Goal: Answer question/provide support

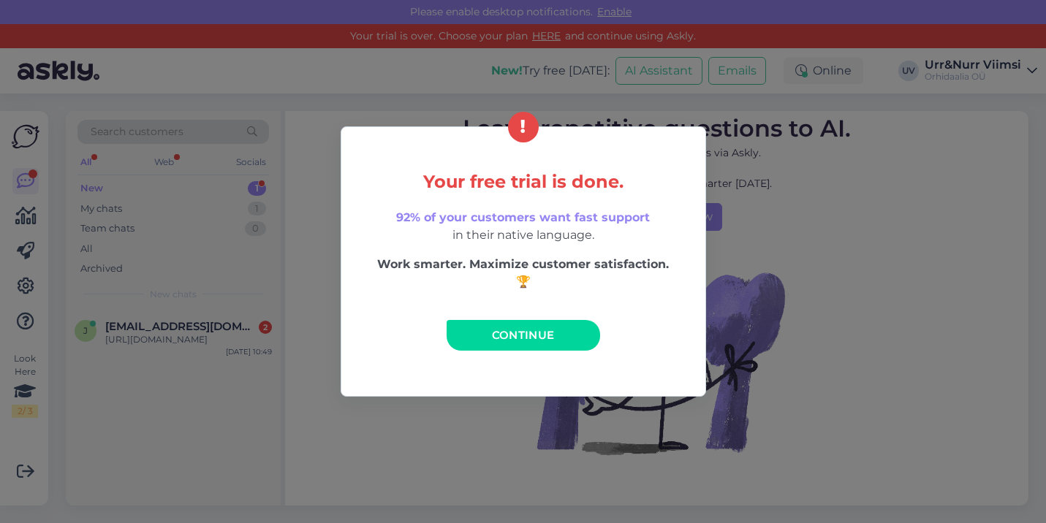
click at [470, 322] on link "Continue" at bounding box center [522, 335] width 153 height 31
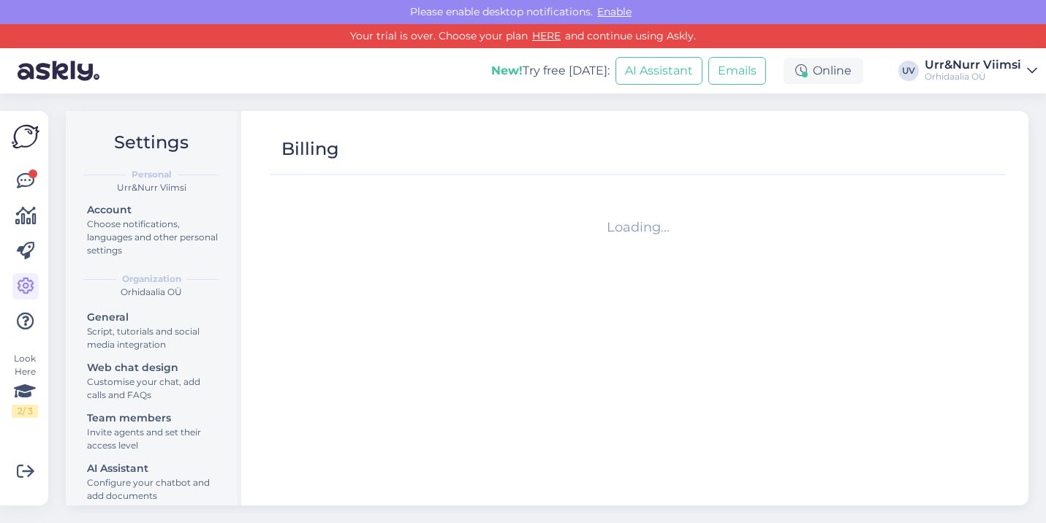
click at [1, 174] on div "Look Here 2 / 3 Get more Your checklist to get more value from Askly. Close Con…" at bounding box center [24, 308] width 48 height 395
click at [23, 180] on icon at bounding box center [26, 181] width 18 height 18
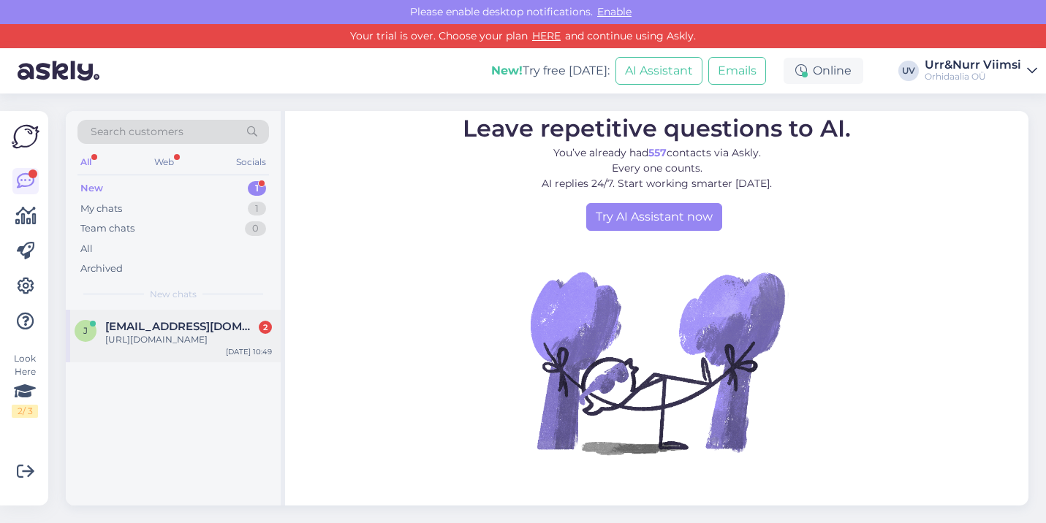
click at [167, 340] on div "[URL][DOMAIN_NAME]" at bounding box center [188, 339] width 167 height 13
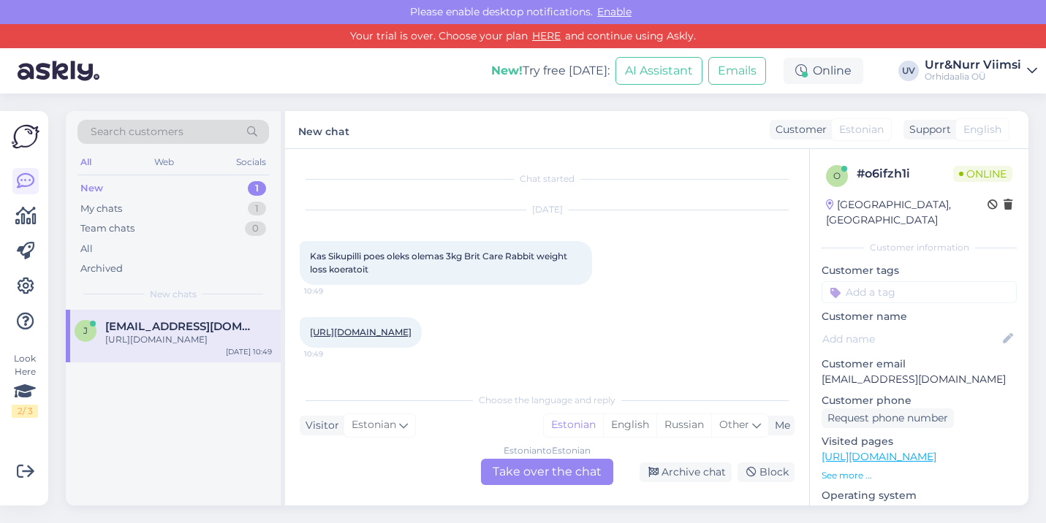
scroll to position [18, 0]
click at [556, 480] on div "Estonian to Estonian Take over the chat" at bounding box center [547, 472] width 132 height 26
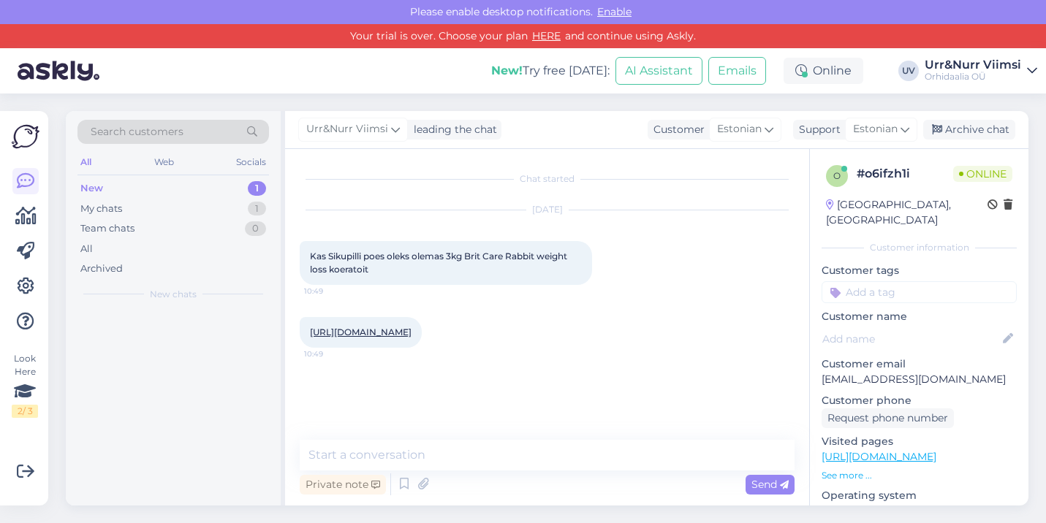
scroll to position [0, 0]
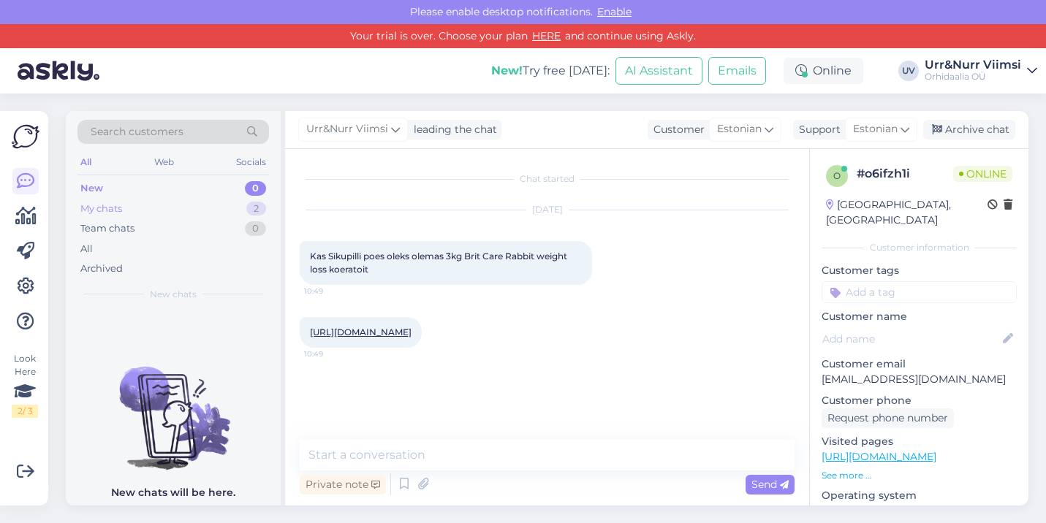
click at [213, 210] on div "My chats 2" at bounding box center [172, 209] width 191 height 20
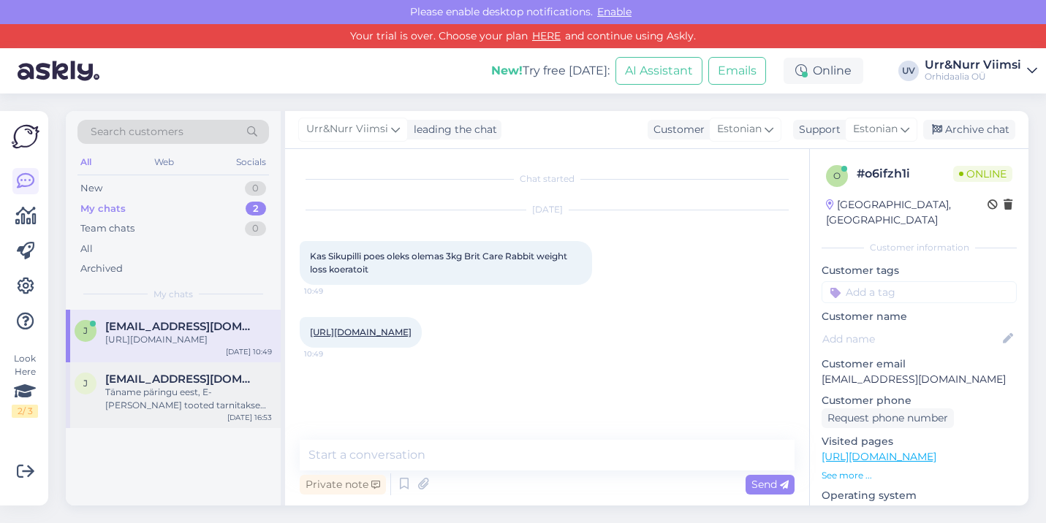
click at [201, 408] on div "Täname päringu eest, E-[PERSON_NAME] tooted tarnitakse maaletooja vahendusel, K…" at bounding box center [188, 399] width 167 height 26
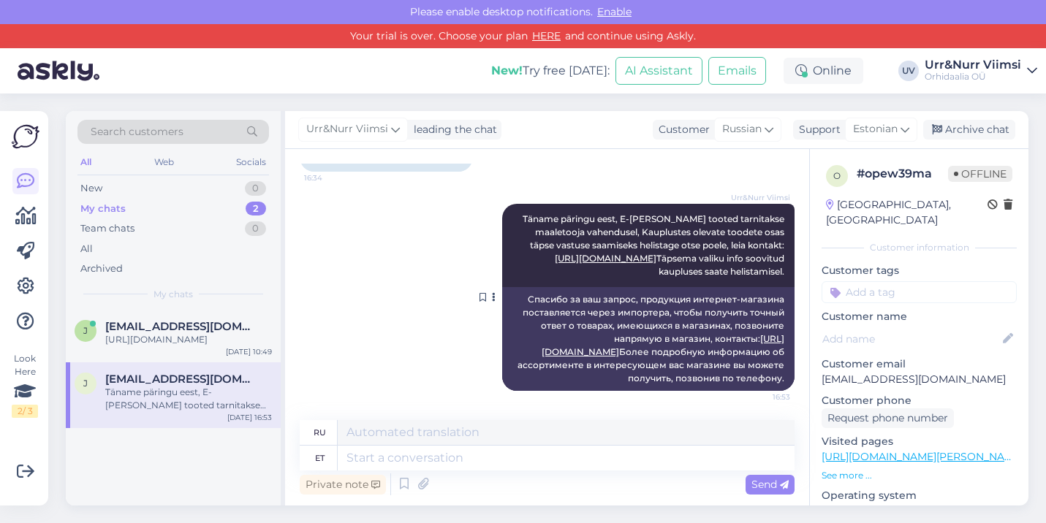
scroll to position [139, 0]
drag, startPoint x: 792, startPoint y: 276, endPoint x: 530, endPoint y: 207, distance: 271.4
click at [530, 207] on div "Urr&Nurr Viimsi Täname päringu eest, E-[PERSON_NAME] tooted tarnitakse maaletoo…" at bounding box center [648, 245] width 292 height 83
copy span "Täname päringu eest, E-[PERSON_NAME] tooted tarnitakse maaletooja vahendusel, K…"
click at [980, 130] on div "Archive chat" at bounding box center [969, 130] width 92 height 20
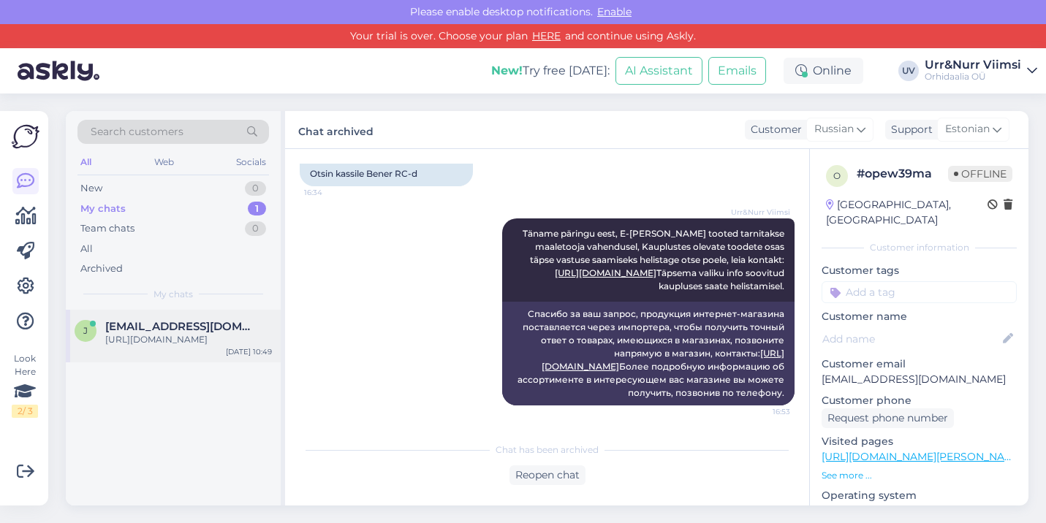
click at [202, 335] on div "[URL][DOMAIN_NAME]" at bounding box center [188, 339] width 167 height 13
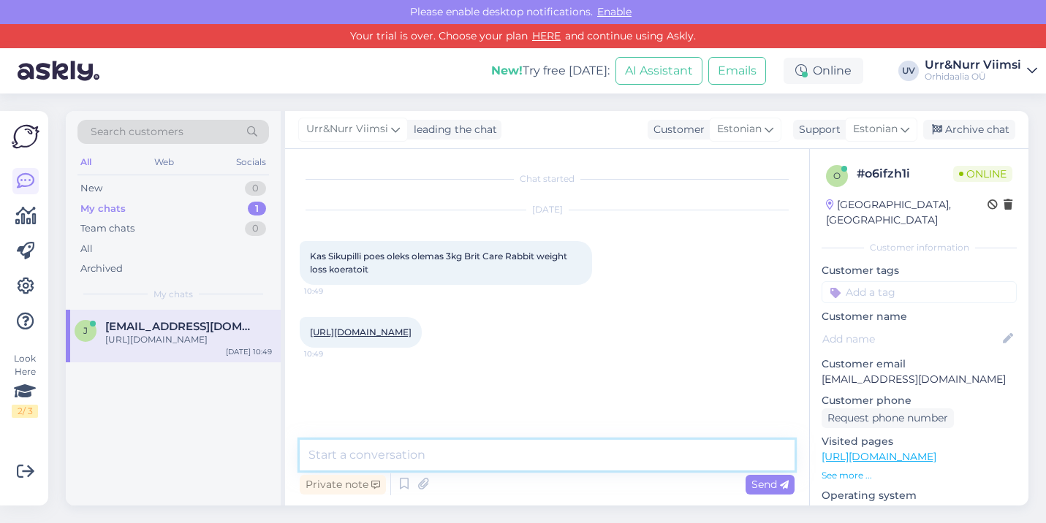
click at [478, 458] on textarea at bounding box center [547, 455] width 495 height 31
paste textarea "Täname päringu eest, E-[PERSON_NAME] tooted tarnitakse maaletooja vahendusel, K…"
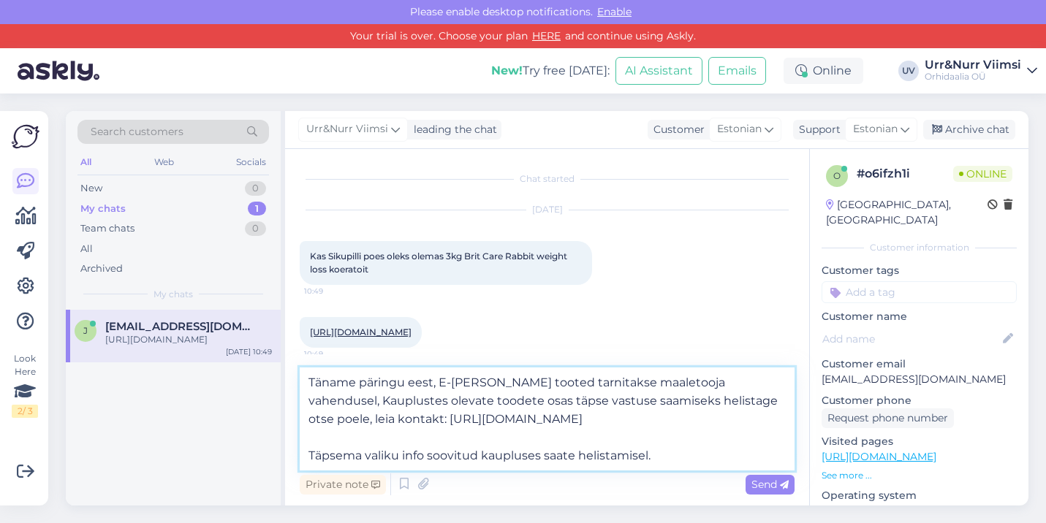
click at [595, 416] on textarea "Täname päringu eest, E-[PERSON_NAME] tooted tarnitakse maaletooja vahendusel, K…" at bounding box center [547, 419] width 495 height 103
click at [658, 455] on textarea "Täname päringu eest, E-[PERSON_NAME] tooted tarnitakse maaletooja vahendusel, K…" at bounding box center [547, 419] width 495 height 103
drag, startPoint x: 658, startPoint y: 455, endPoint x: 314, endPoint y: 444, distance: 343.6
click at [314, 444] on textarea "Täname päringu eest, E-[PERSON_NAME] tooted tarnitakse maaletooja vahendusel, K…" at bounding box center [547, 419] width 495 height 103
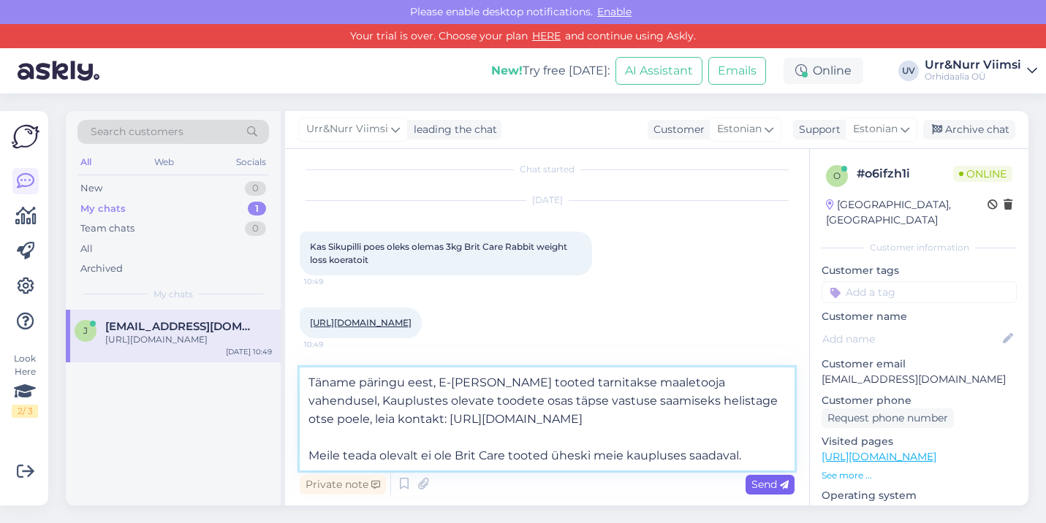
type textarea "Täname päringu eest, E-[PERSON_NAME] tooted tarnitakse maaletooja vahendusel, K…"
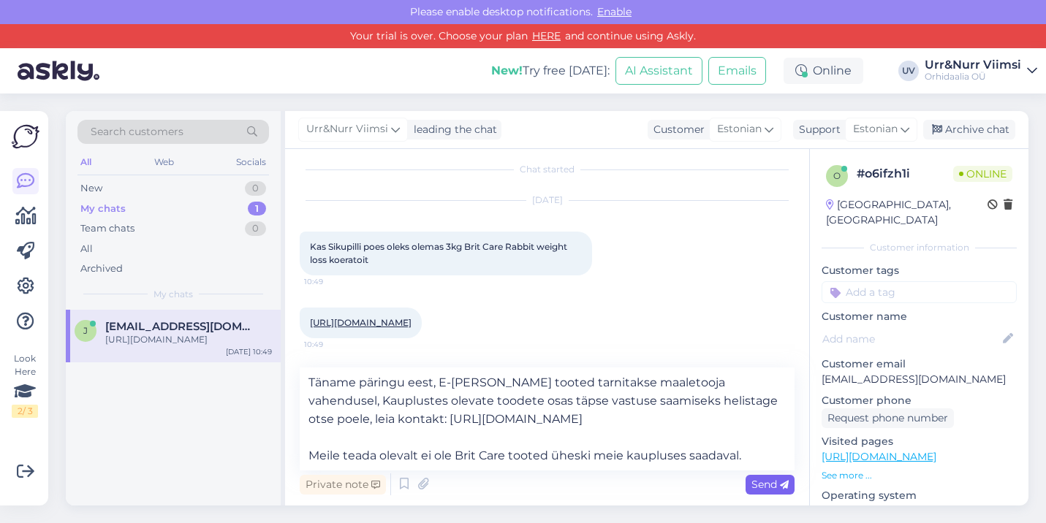
click at [756, 487] on span "Send" at bounding box center [769, 484] width 37 height 13
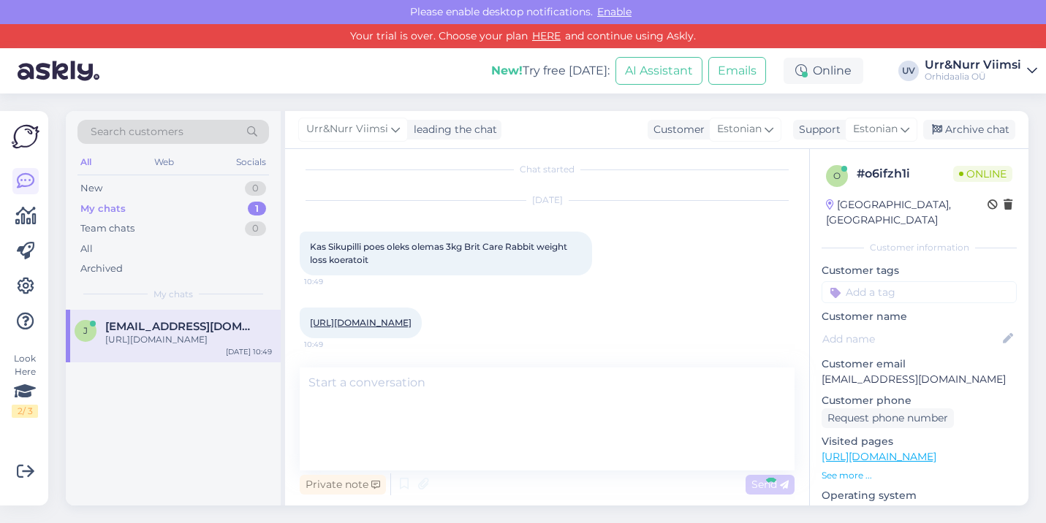
scroll to position [105, 0]
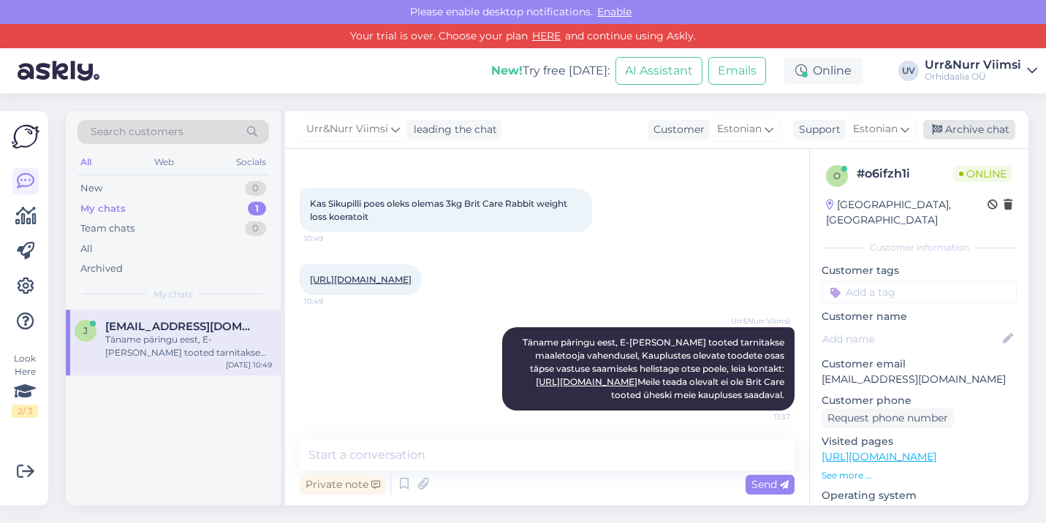
click at [960, 131] on div "Archive chat" at bounding box center [969, 130] width 92 height 20
